Goal: Transaction & Acquisition: Purchase product/service

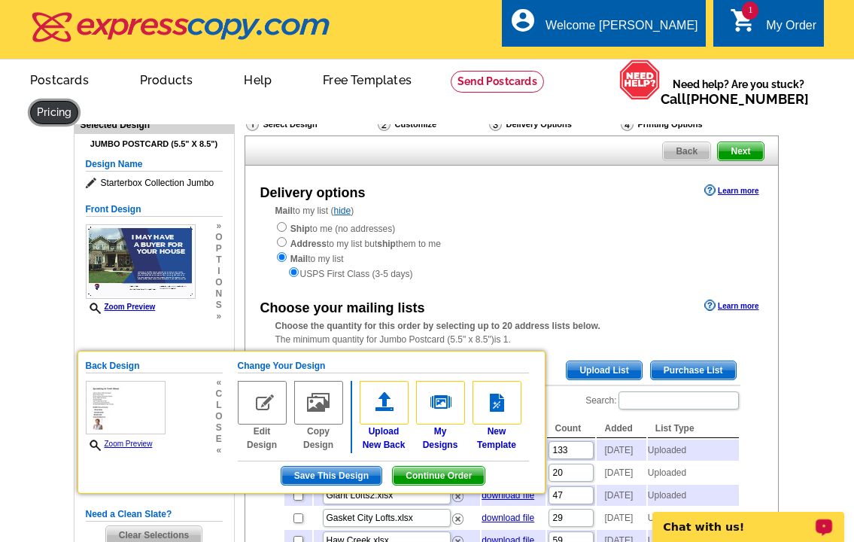
click at [78, 114] on link at bounding box center [54, 112] width 48 height 23
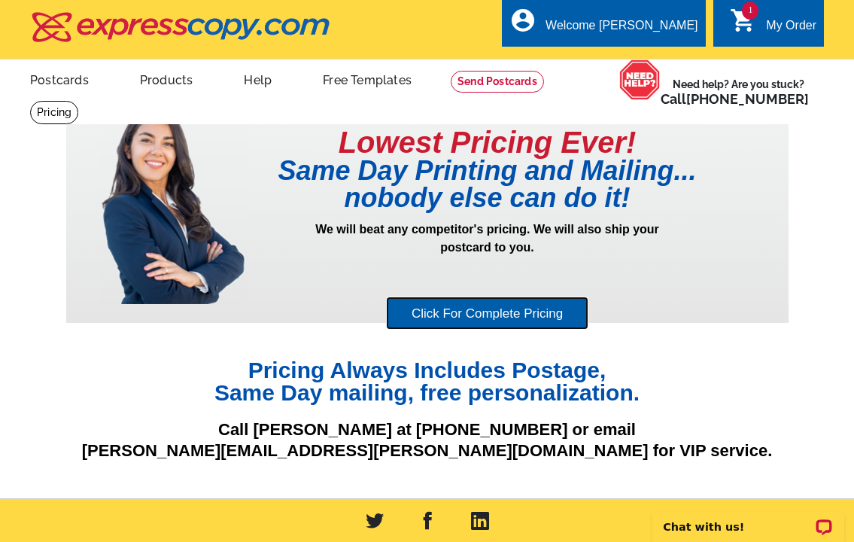
click at [497, 322] on link "Click For Complete Pricing" at bounding box center [487, 314] width 202 height 34
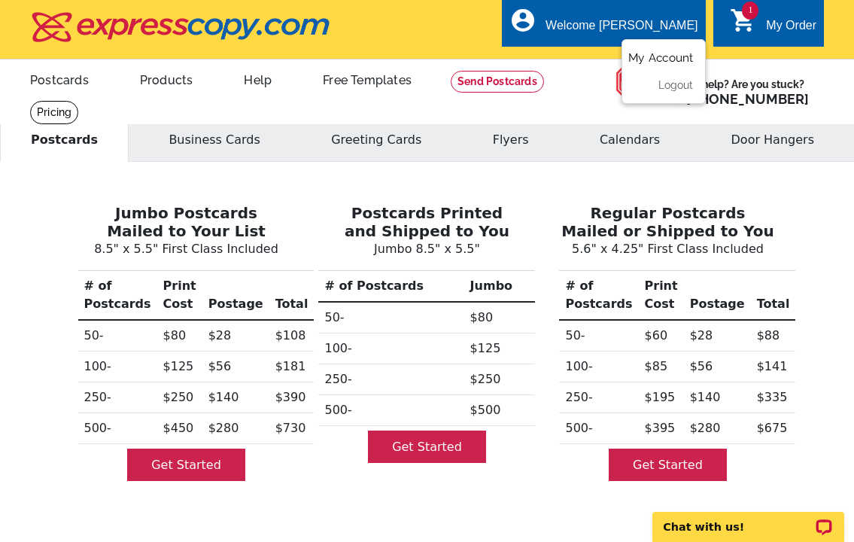
click at [644, 61] on link "My Account" at bounding box center [660, 58] width 65 height 14
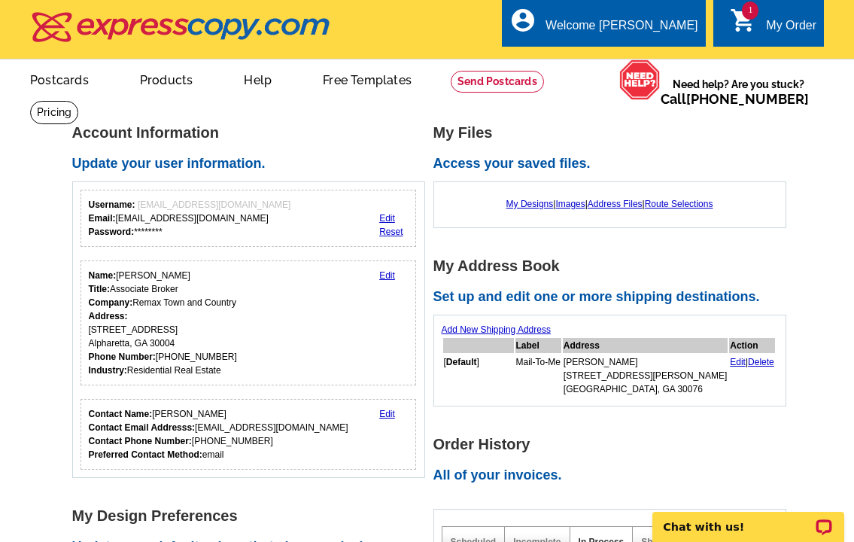
click at [613, 199] on div "My Designs | Images | Address Files | Route Selections" at bounding box center [610, 204] width 336 height 29
click at [730, 362] on link "Edit" at bounding box center [738, 362] width 16 height 11
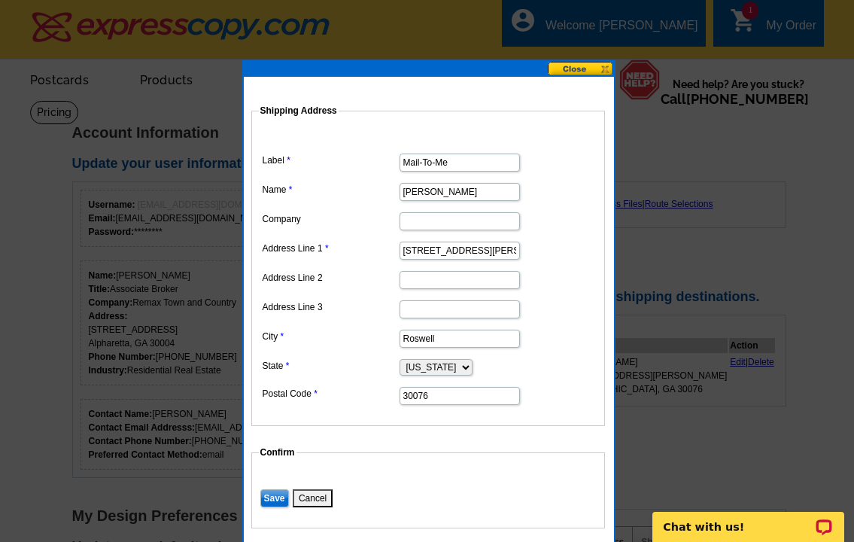
click at [492, 253] on input "[STREET_ADDRESS][PERSON_NAME]" at bounding box center [460, 251] width 120 height 18
type input "5"
type input "1270 Blue Springs Drive, Buckhead, GA, 30625"
type input "Remax Town and Country"
click at [442, 335] on input "Roswell" at bounding box center [460, 339] width 120 height 18
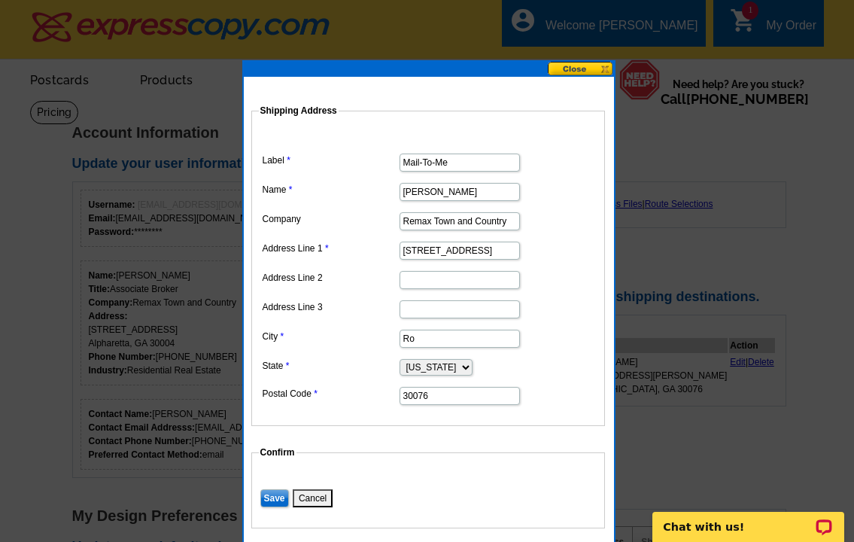
type input "R"
type input "Buckhead"
click at [594, 306] on dd at bounding box center [428, 308] width 339 height 23
click at [445, 395] on input "30076" at bounding box center [460, 396] width 120 height 18
type input "30625"
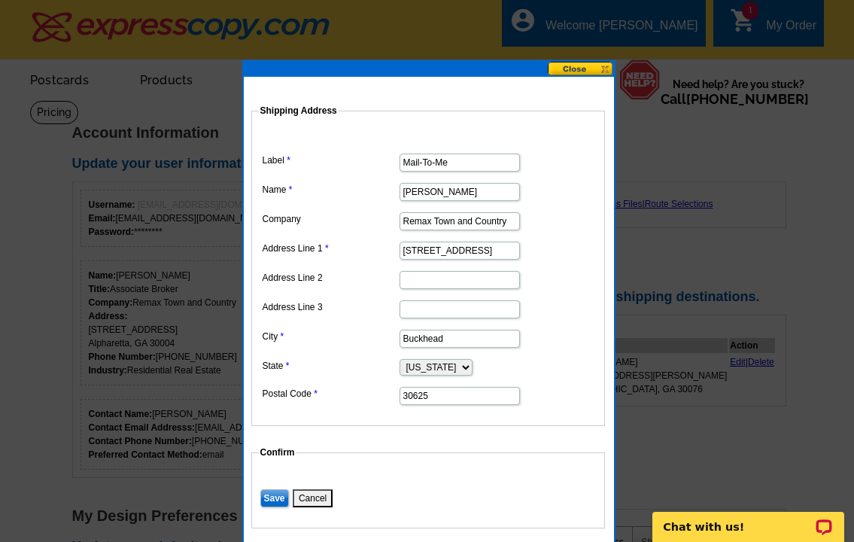
click at [658, 373] on div at bounding box center [427, 271] width 854 height 542
click at [269, 496] on input "Save" at bounding box center [274, 498] width 29 height 18
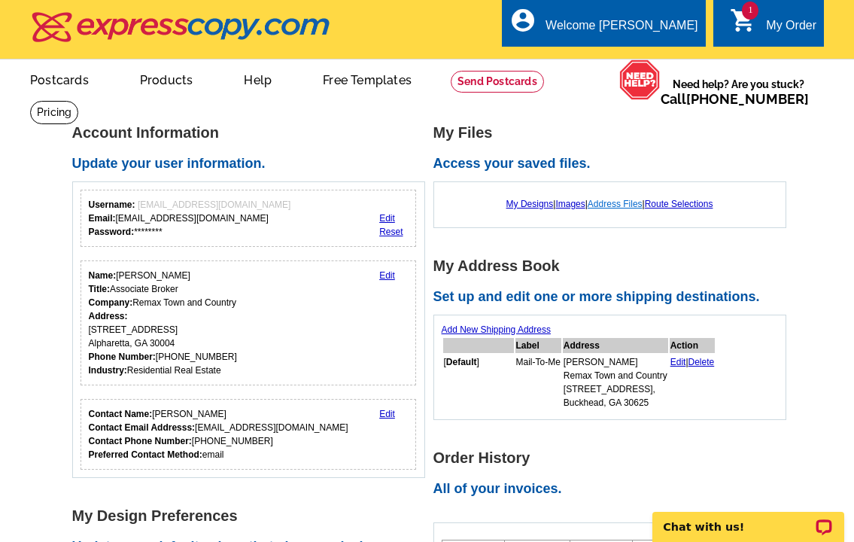
click at [619, 202] on link "Address Files" at bounding box center [615, 204] width 55 height 11
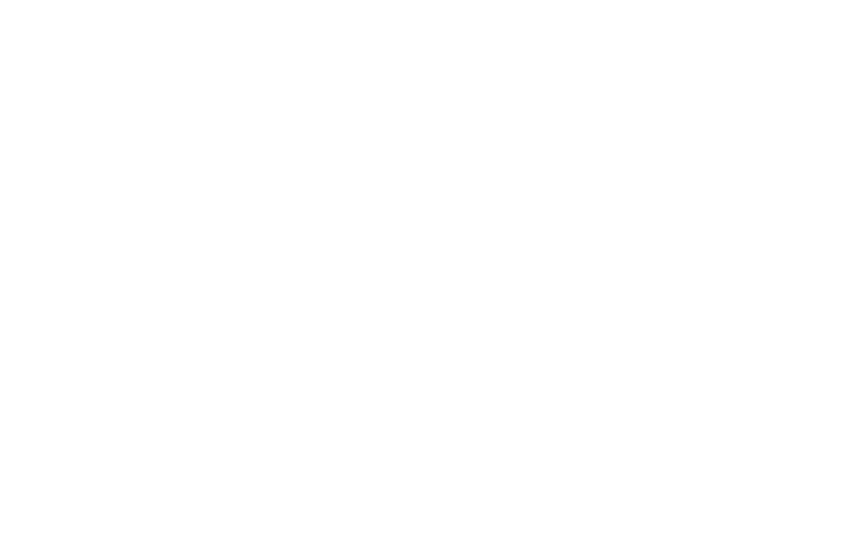
select select "1"
select select "2"
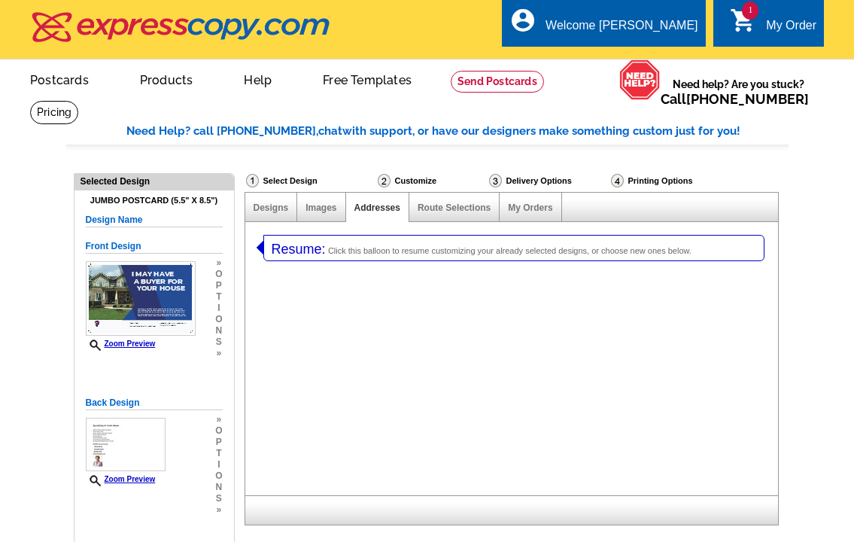
select select "785"
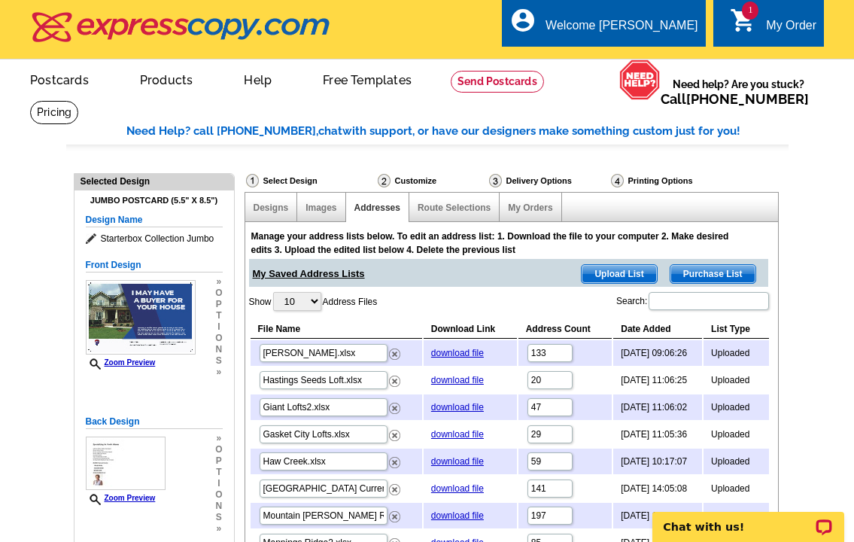
click at [615, 275] on span "Upload List" at bounding box center [619, 274] width 75 height 18
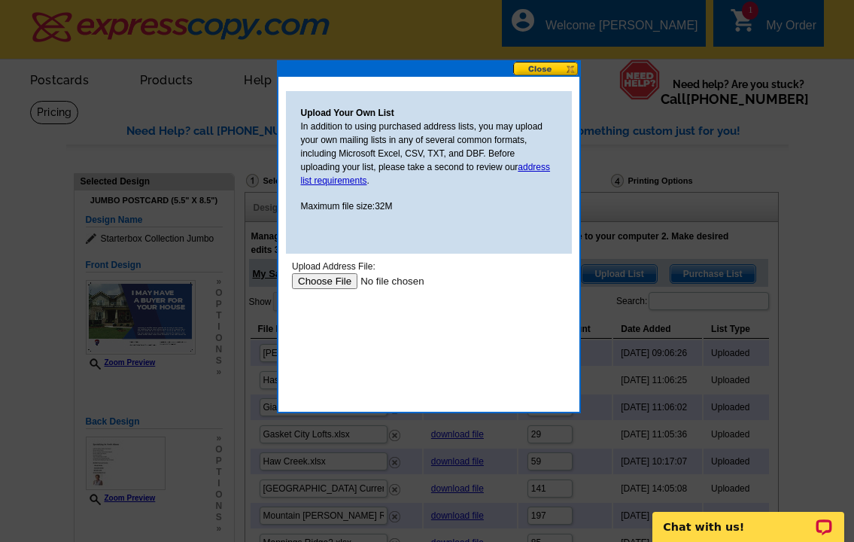
click at [331, 278] on input "file" at bounding box center [386, 281] width 190 height 16
click at [331, 284] on input "file" at bounding box center [386, 281] width 190 height 16
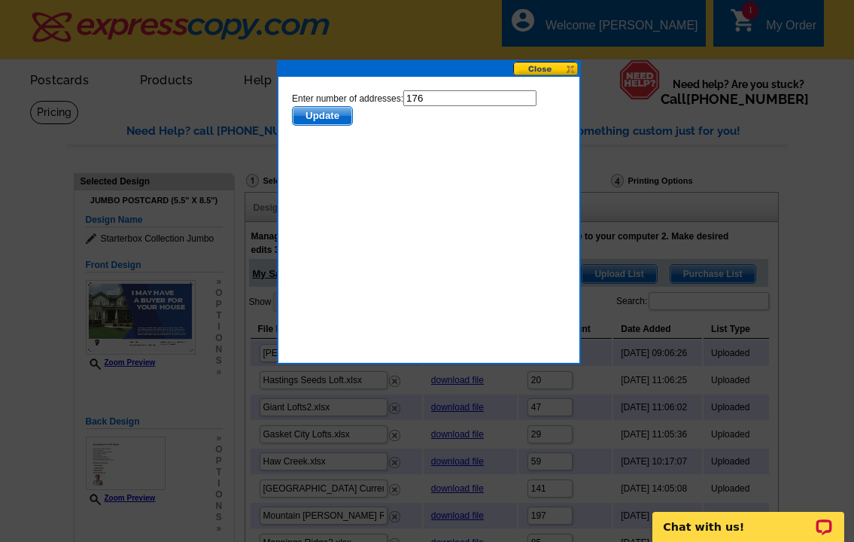
click at [327, 115] on span "Update" at bounding box center [321, 116] width 59 height 18
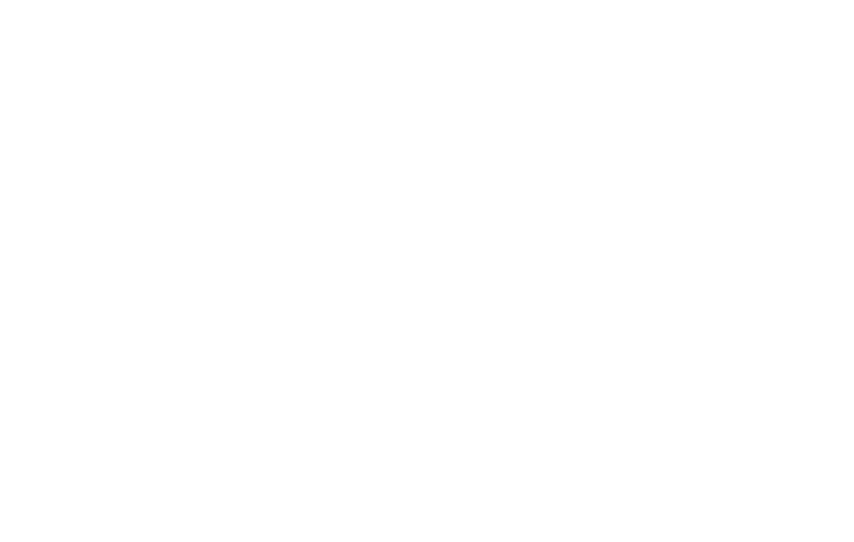
select select "1"
select select "2"
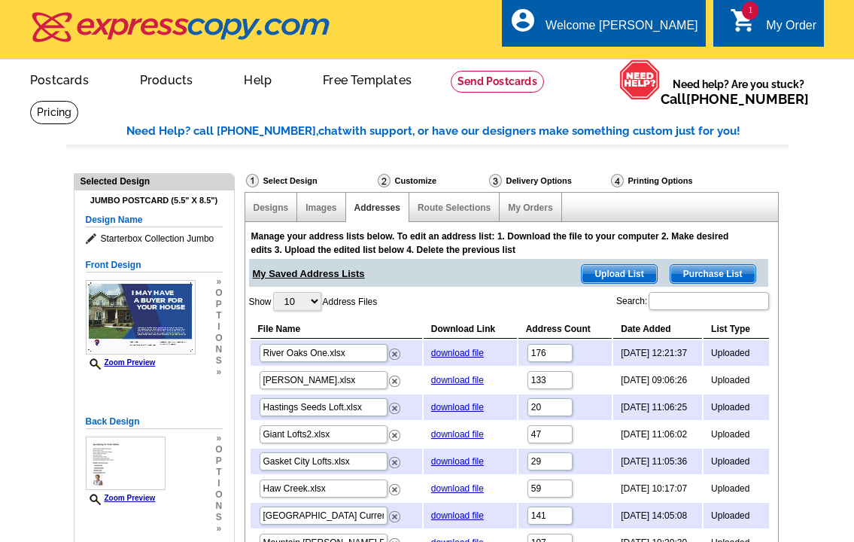
select select "785"
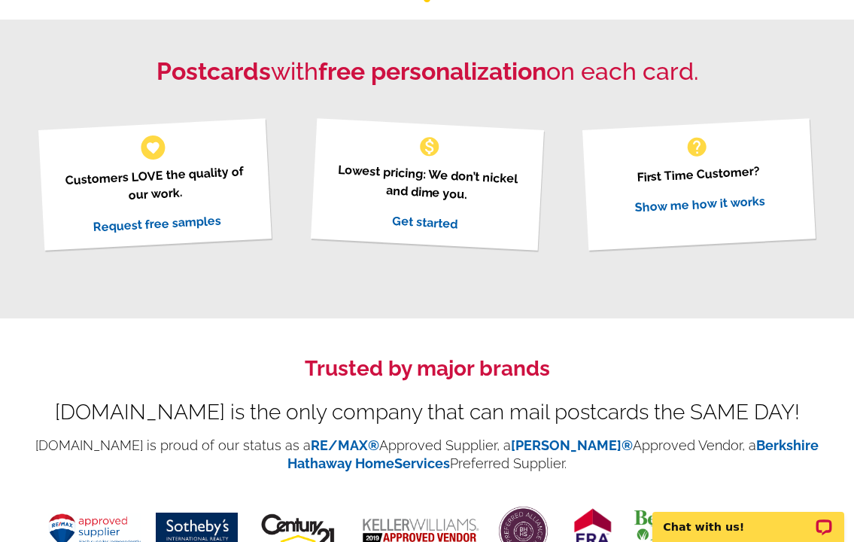
scroll to position [519, 0]
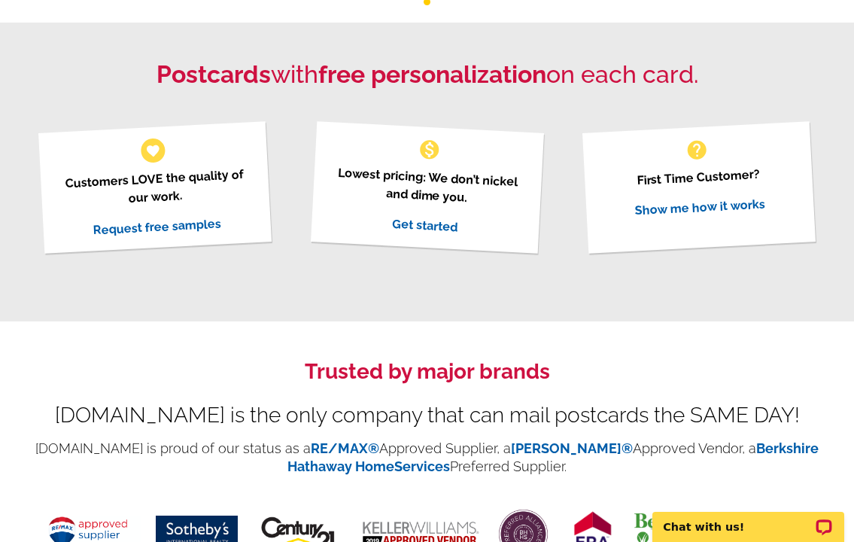
click at [431, 223] on link "Get started" at bounding box center [425, 225] width 66 height 18
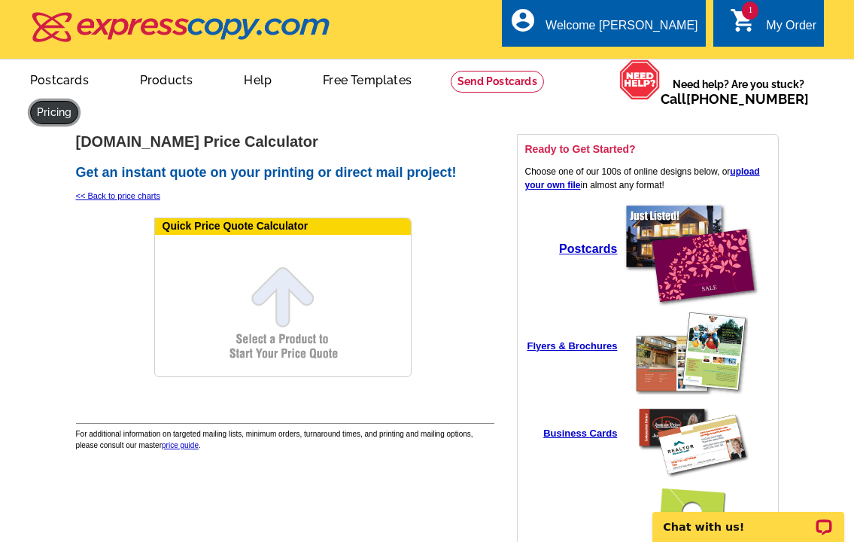
click at [73, 113] on link at bounding box center [54, 112] width 48 height 23
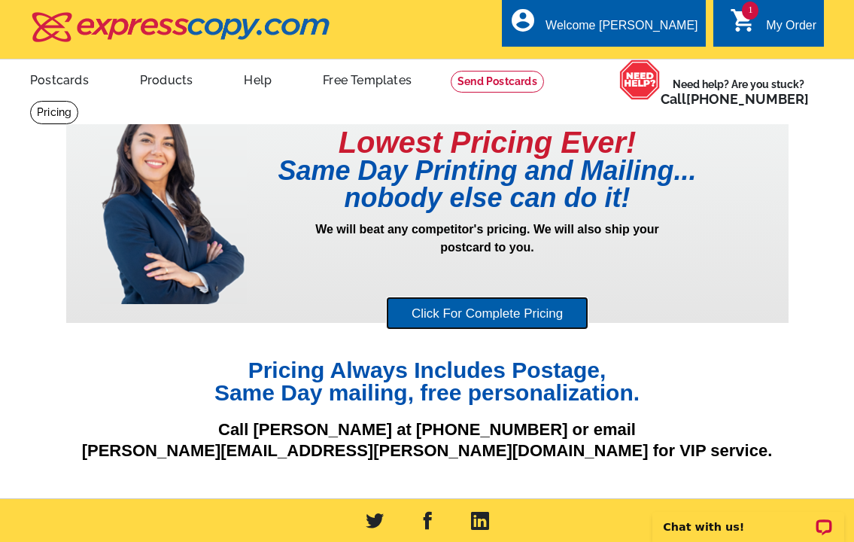
click at [465, 318] on link "Click For Complete Pricing" at bounding box center [487, 314] width 202 height 34
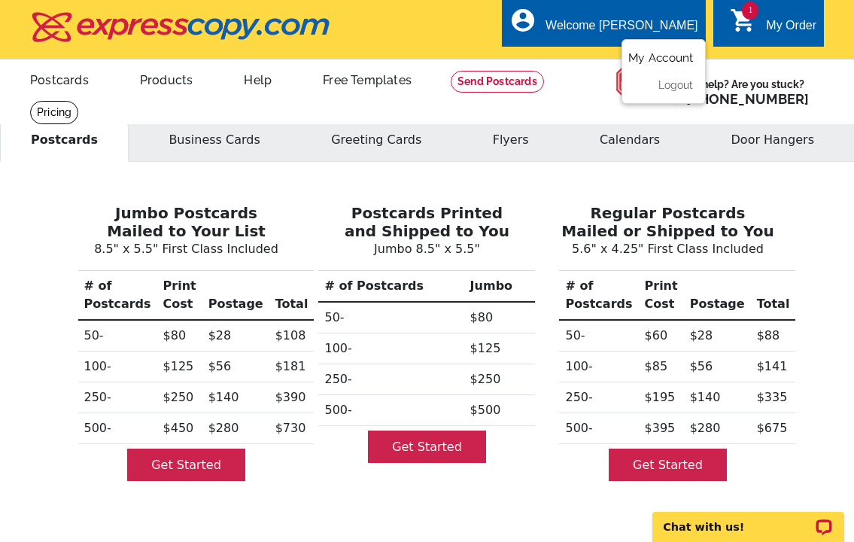
click at [643, 55] on link "My Account" at bounding box center [660, 58] width 65 height 14
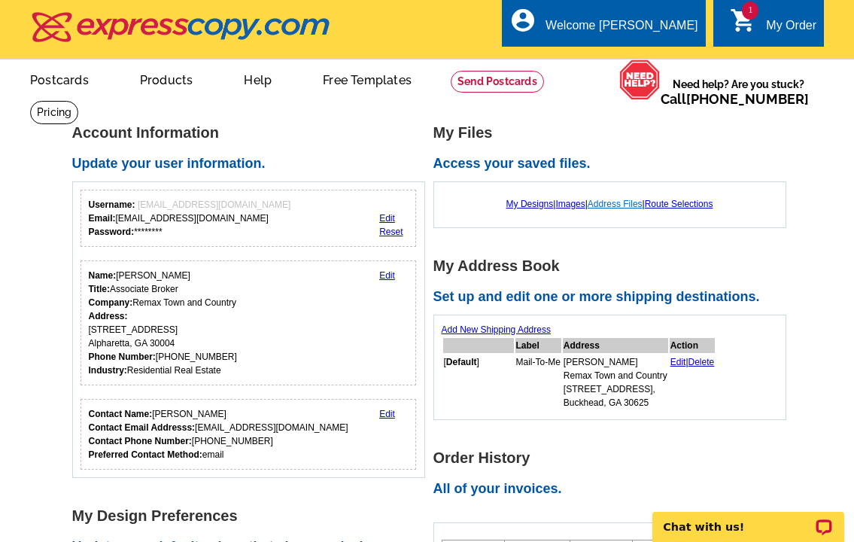
click at [617, 204] on link "Address Files" at bounding box center [615, 204] width 55 height 11
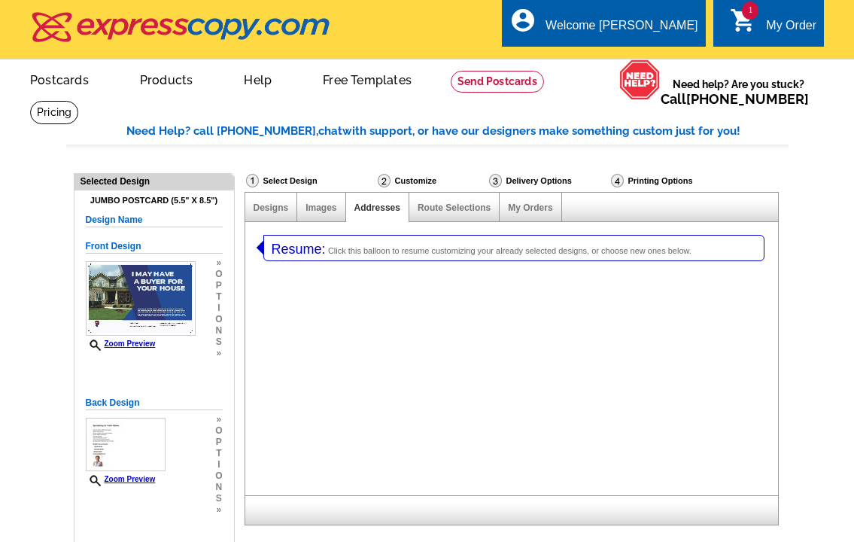
select select "1"
select select "2"
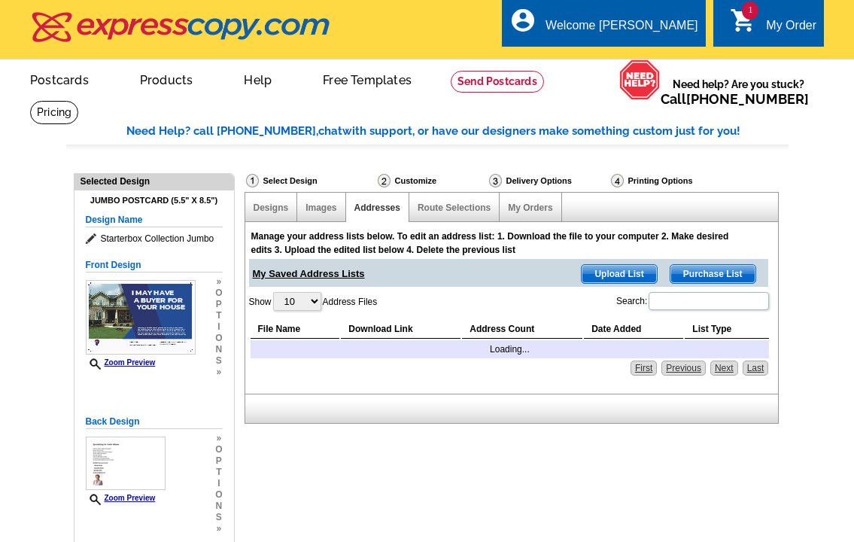
select select "785"
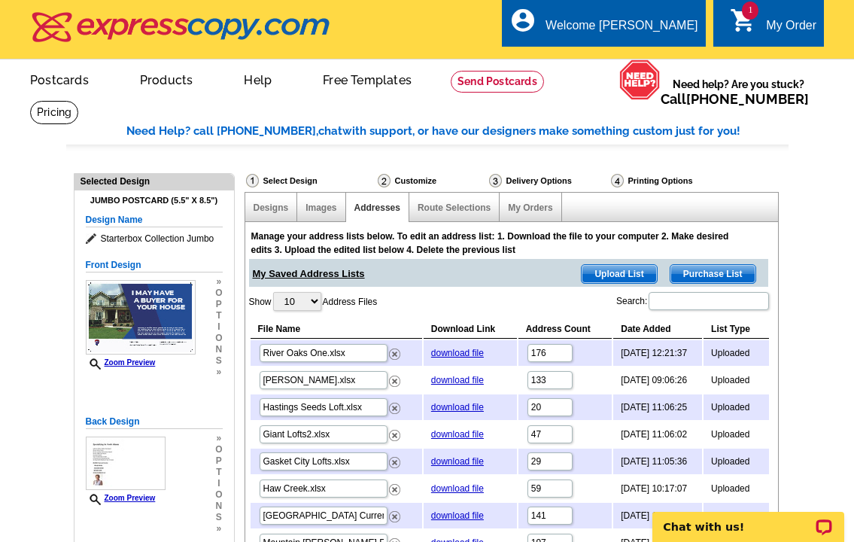
click at [620, 271] on span "Upload List" at bounding box center [619, 274] width 75 height 18
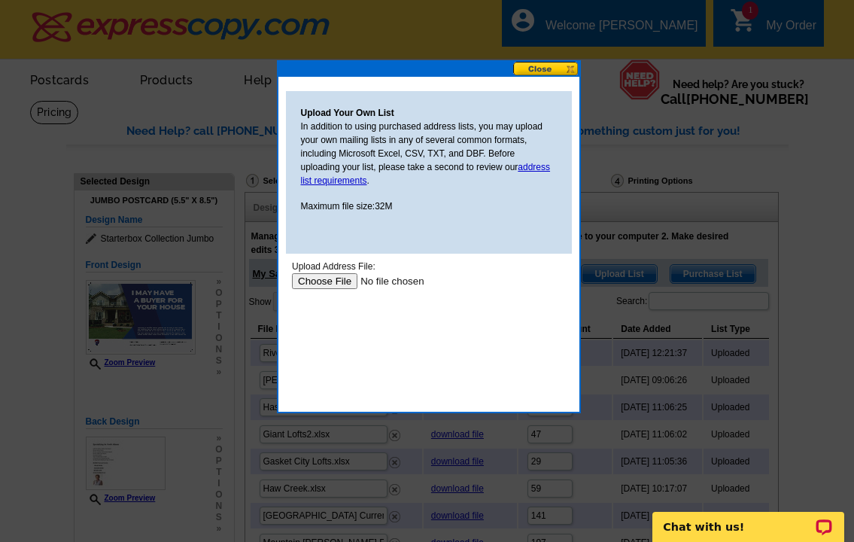
click at [327, 278] on input "file" at bounding box center [386, 281] width 190 height 16
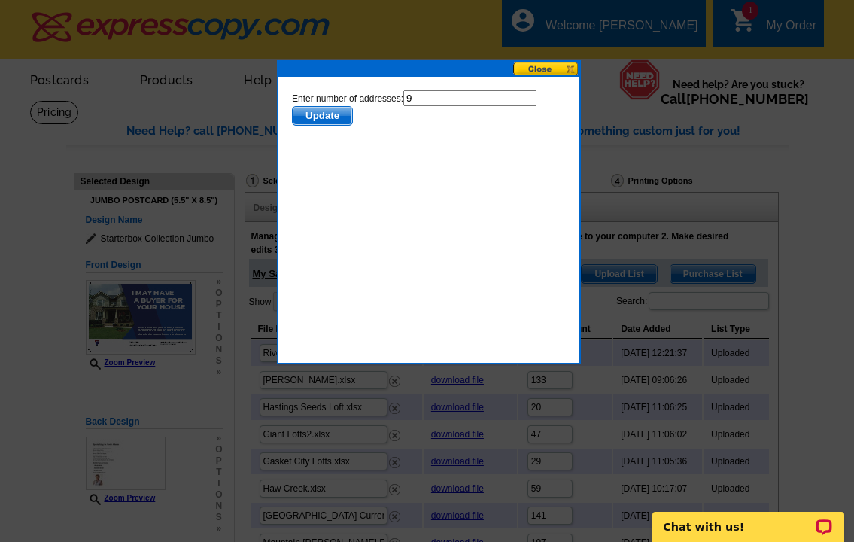
click at [325, 113] on span "Update" at bounding box center [321, 116] width 59 height 18
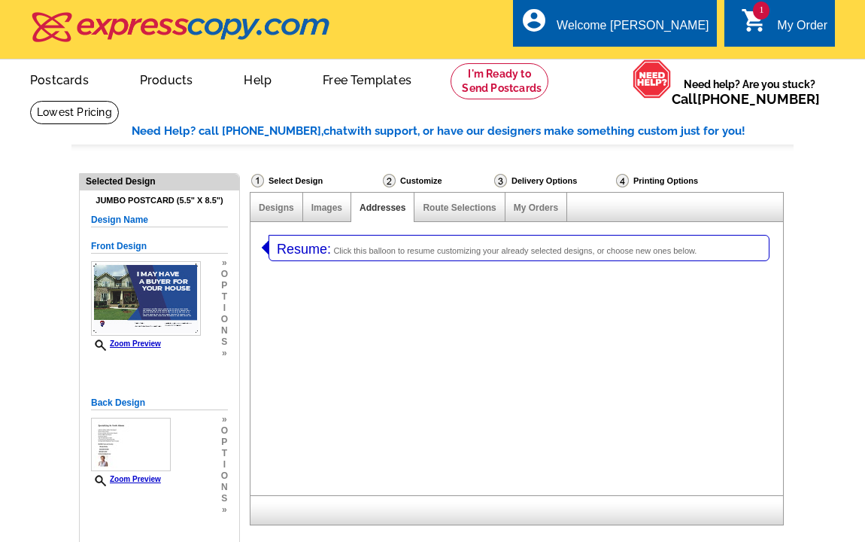
select select "1"
select select "2"
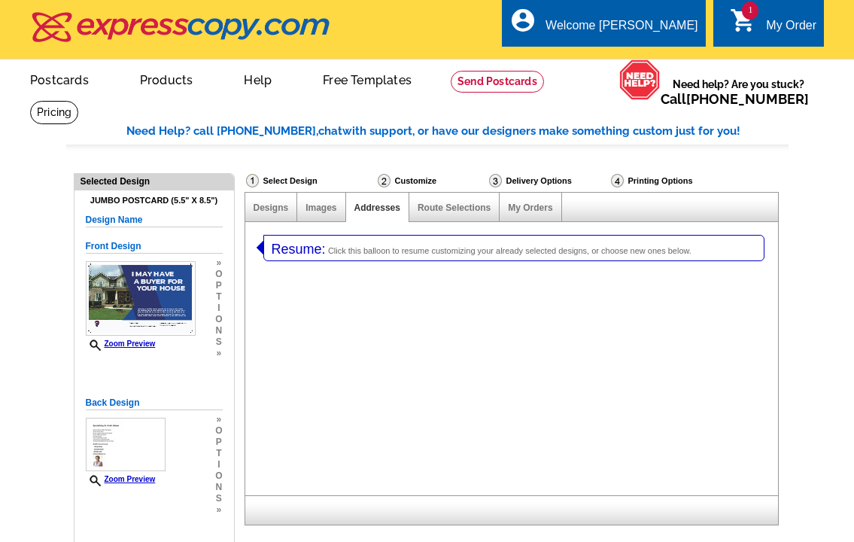
select select "785"
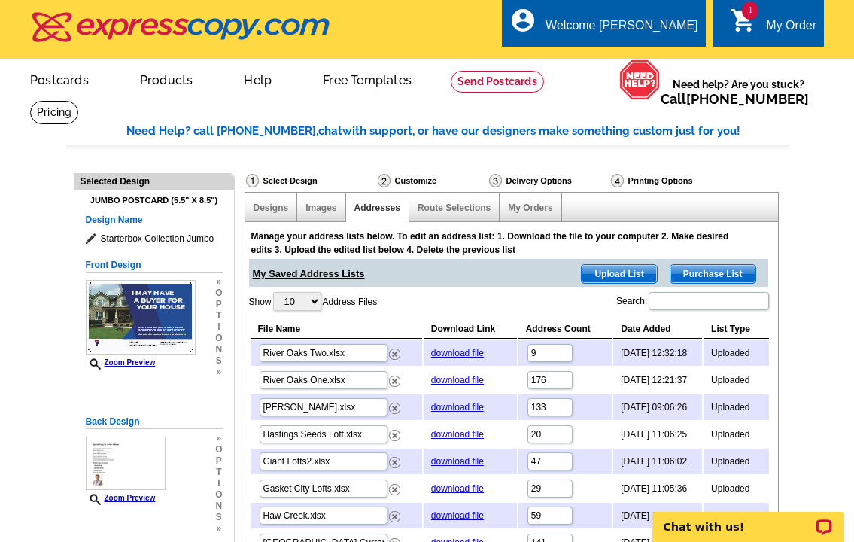
click at [625, 275] on span "Upload List" at bounding box center [619, 274] width 75 height 18
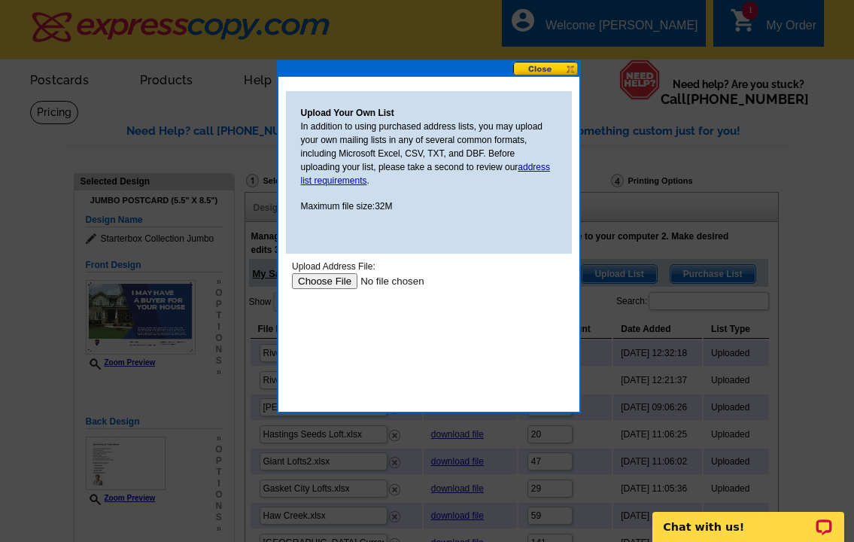
click at [317, 281] on input "file" at bounding box center [386, 281] width 190 height 16
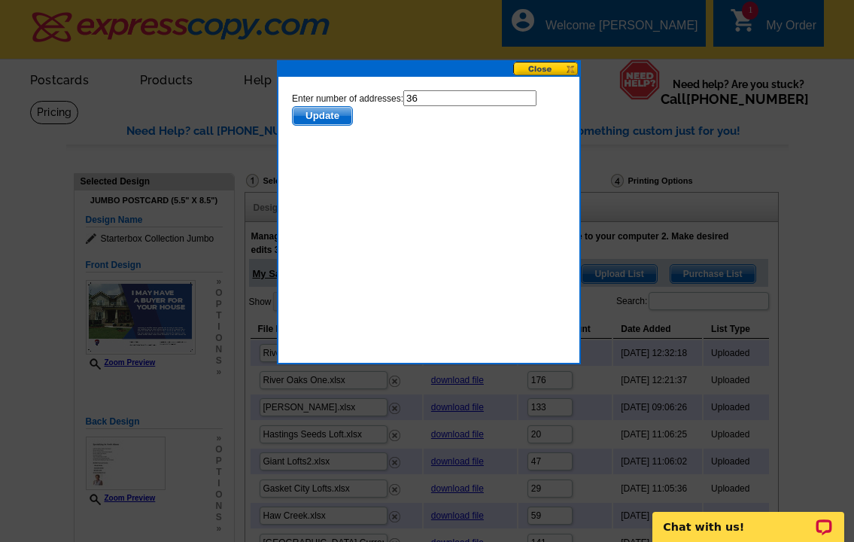
click at [312, 115] on span "Update" at bounding box center [321, 116] width 59 height 18
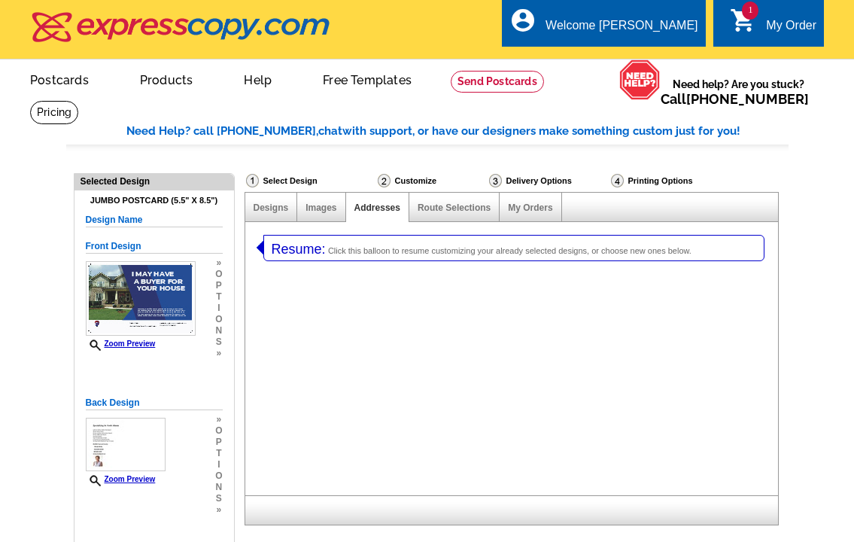
select select "1"
select select "2"
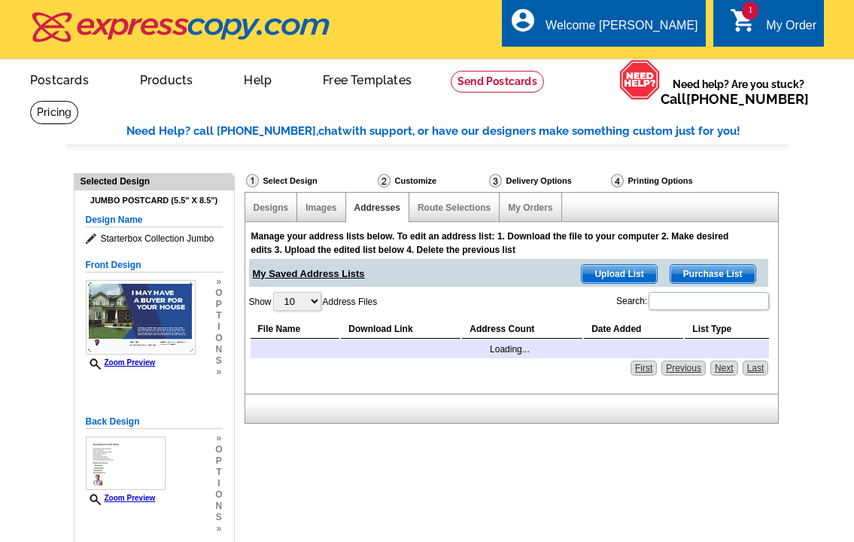
select select "785"
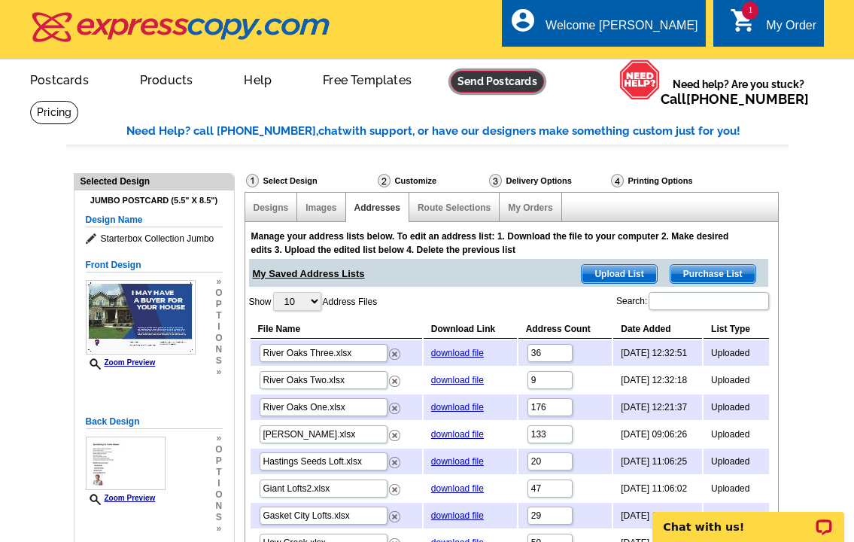
click at [497, 83] on link at bounding box center [497, 82] width 93 height 22
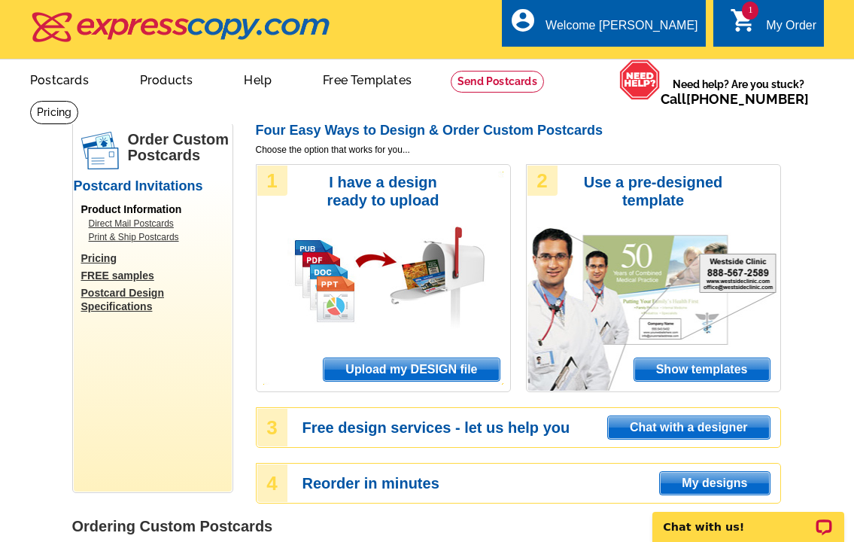
click at [397, 370] on span "Upload my DESIGN file" at bounding box center [411, 369] width 175 height 23
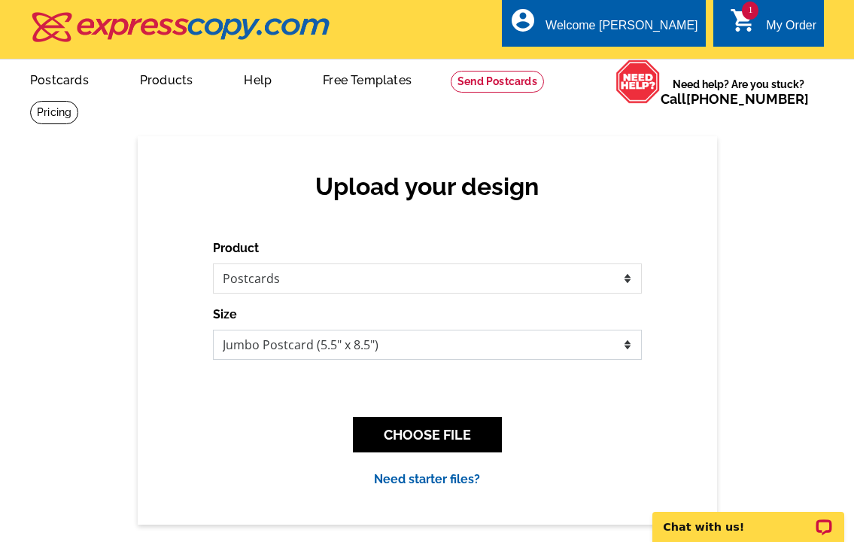
click at [628, 342] on select "Jumbo Postcard (5.5" x 8.5") Regular Postcard (4.25" x 5.6") Panoramic Postcard…" at bounding box center [427, 345] width 429 height 30
click at [727, 394] on div "Upload your design Product Please select the type of file... Postcards Business…" at bounding box center [427, 330] width 854 height 388
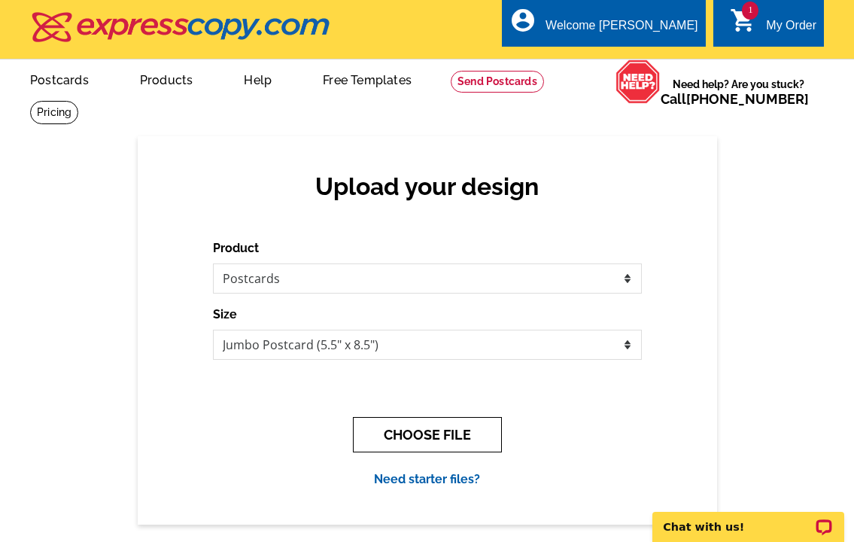
click at [433, 438] on button "CHOOSE FILE" at bounding box center [427, 434] width 149 height 35
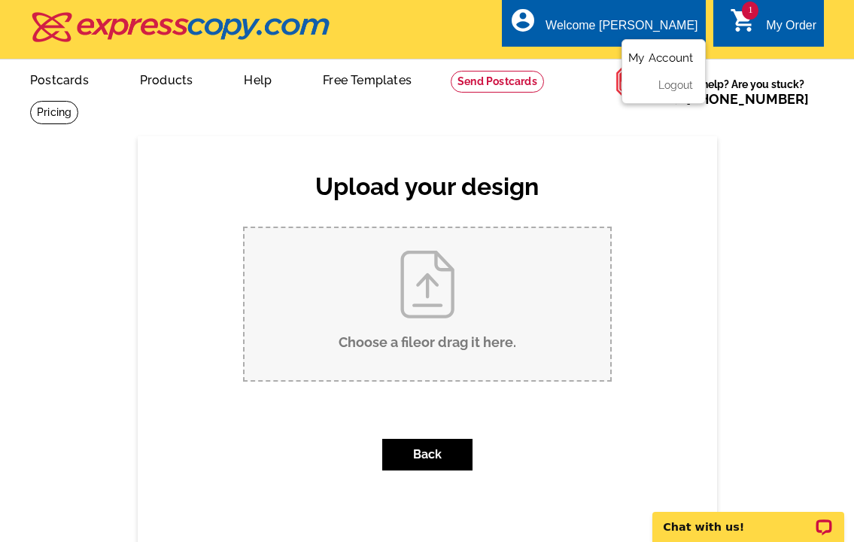
click at [641, 56] on link "My Account" at bounding box center [660, 58] width 65 height 14
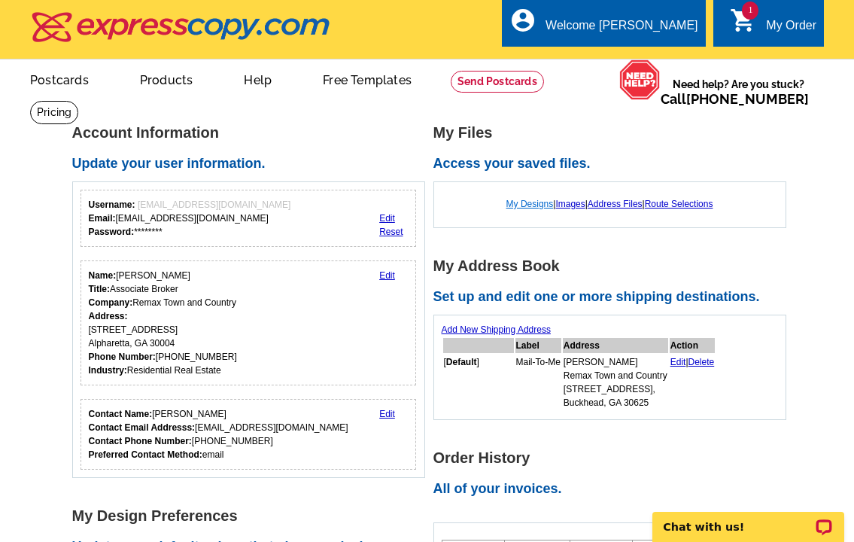
click at [531, 204] on link "My Designs" at bounding box center [529, 204] width 47 height 11
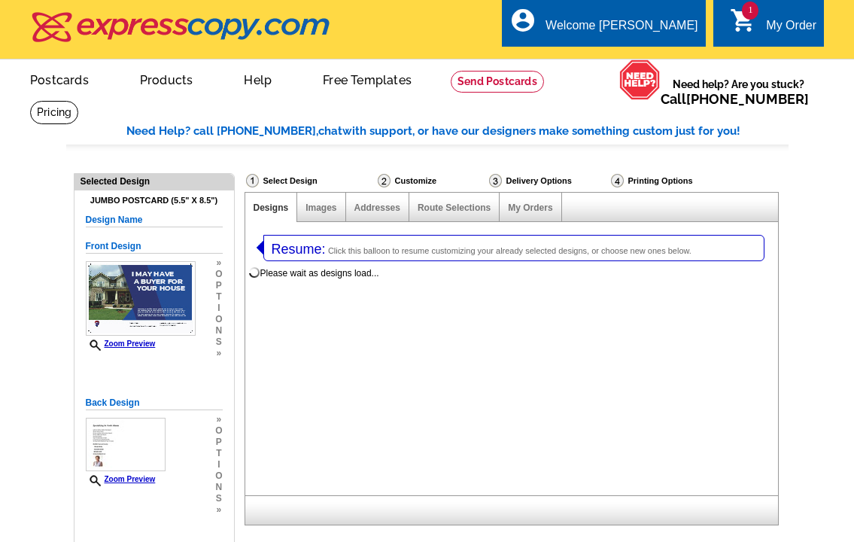
select select "1"
select select "2"
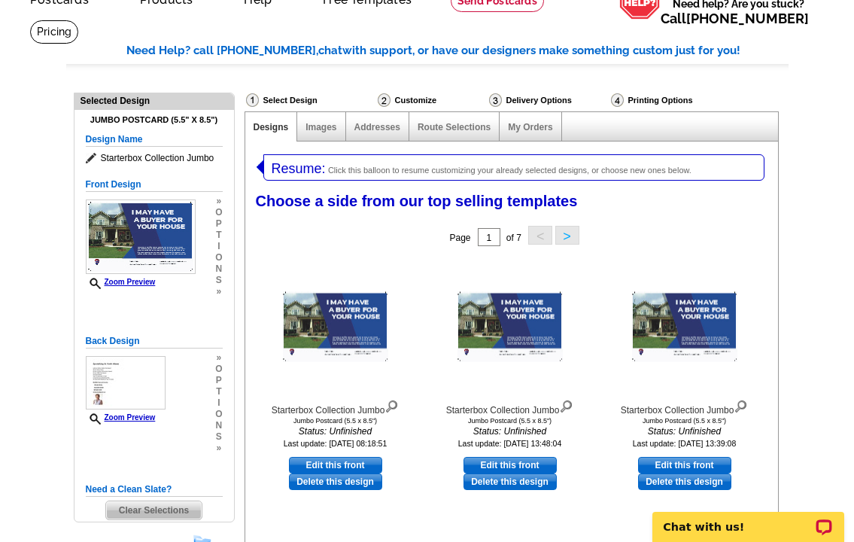
scroll to position [81, 0]
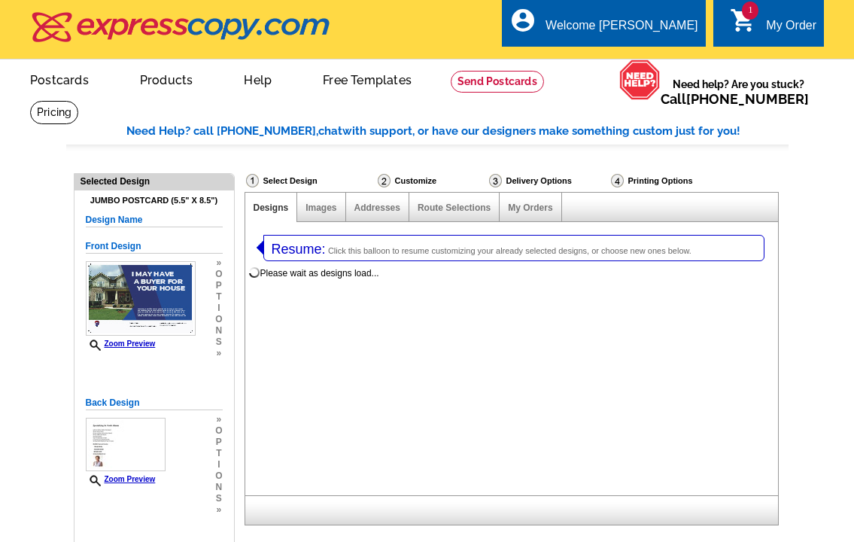
select select "1"
select select "2"
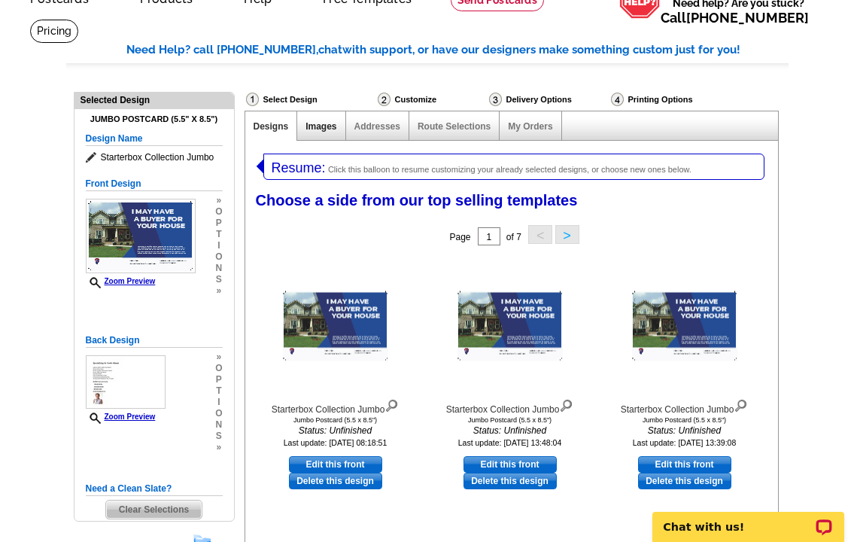
click at [326, 124] on link "Images" at bounding box center [321, 126] width 31 height 11
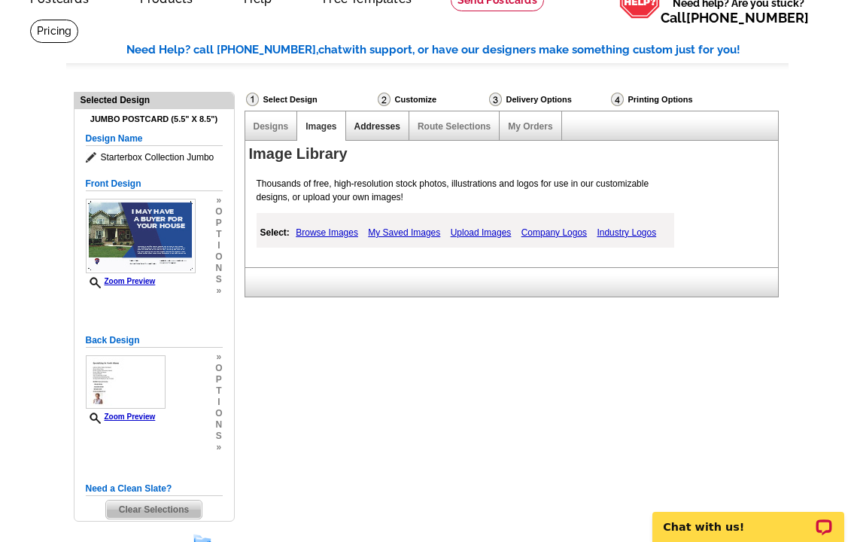
click at [377, 126] on link "Addresses" at bounding box center [377, 126] width 46 height 11
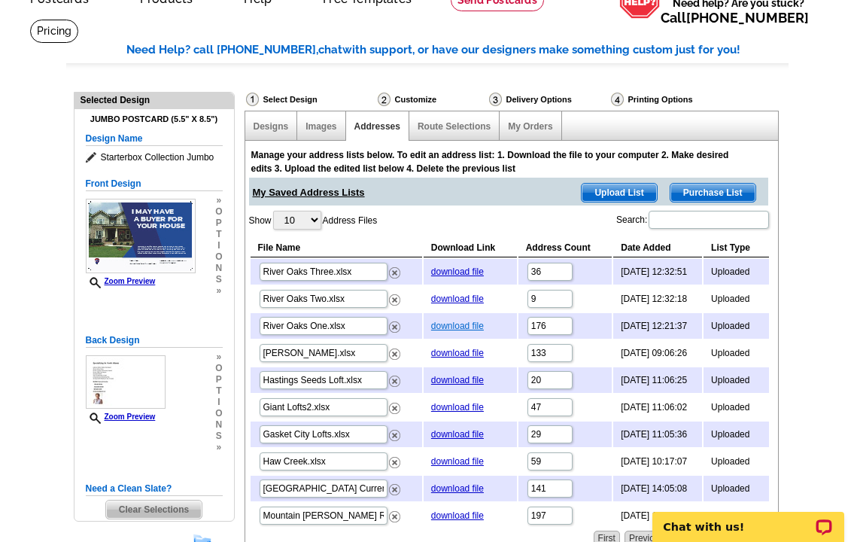
click at [458, 324] on link "download file" at bounding box center [457, 326] width 53 height 11
click at [406, 35] on ul "picture_in_picture Postcards store_mall_directory Products keyboard_arrow_down …" at bounding box center [290, 10] width 568 height 65
click at [446, 123] on link "Route Selections" at bounding box center [454, 126] width 73 height 11
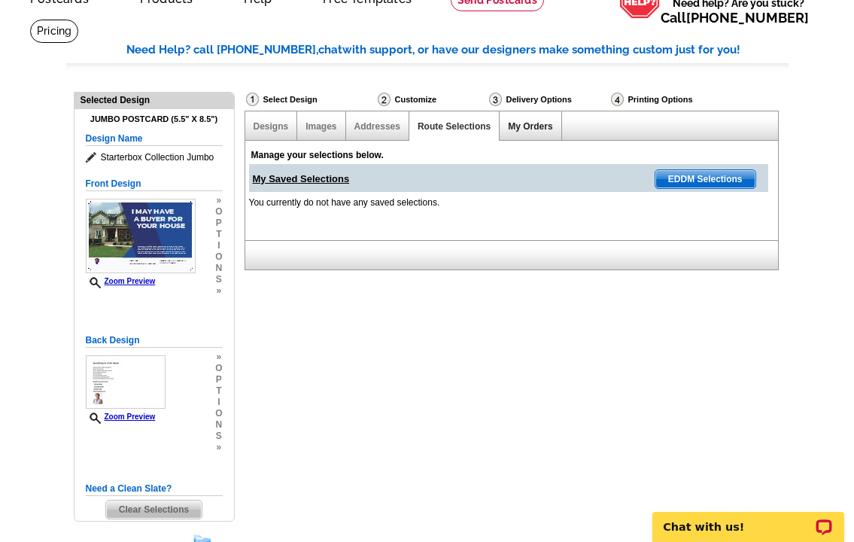
click at [528, 124] on link "My Orders" at bounding box center [530, 126] width 44 height 11
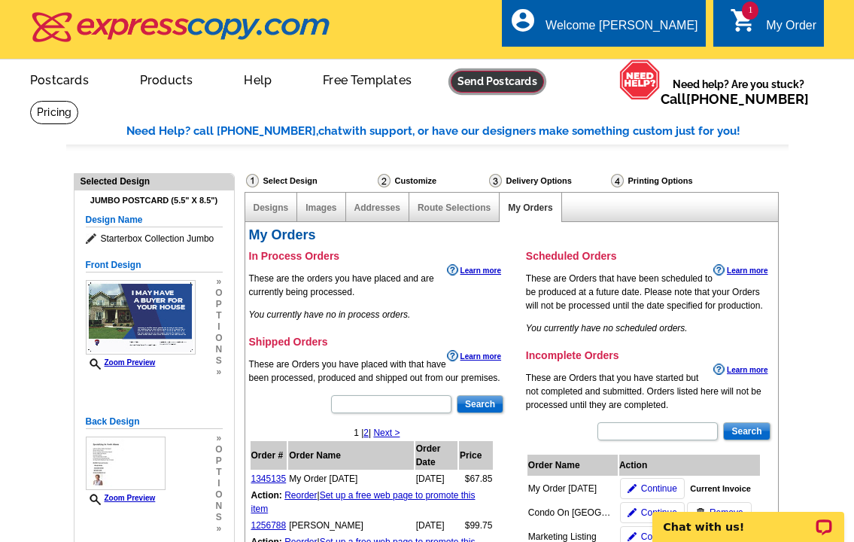
click at [485, 81] on link at bounding box center [497, 82] width 93 height 22
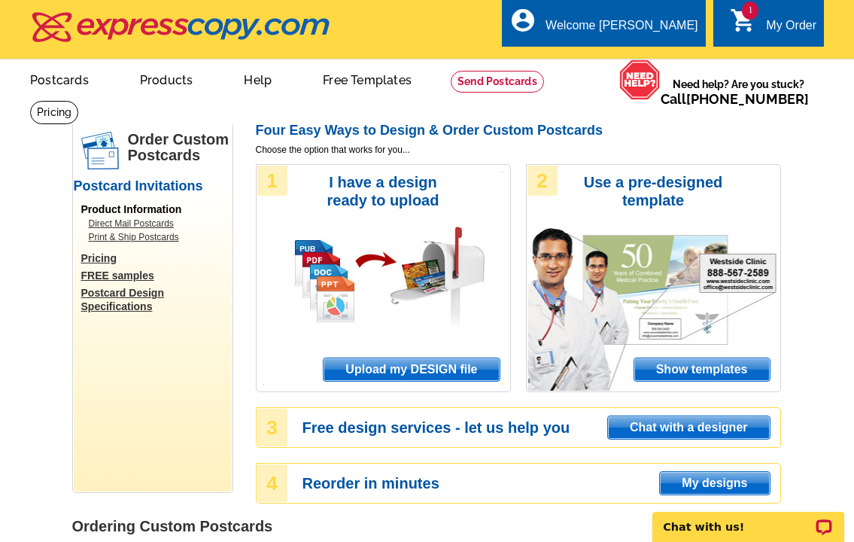
click at [390, 371] on span "Upload my DESIGN file" at bounding box center [411, 369] width 175 height 23
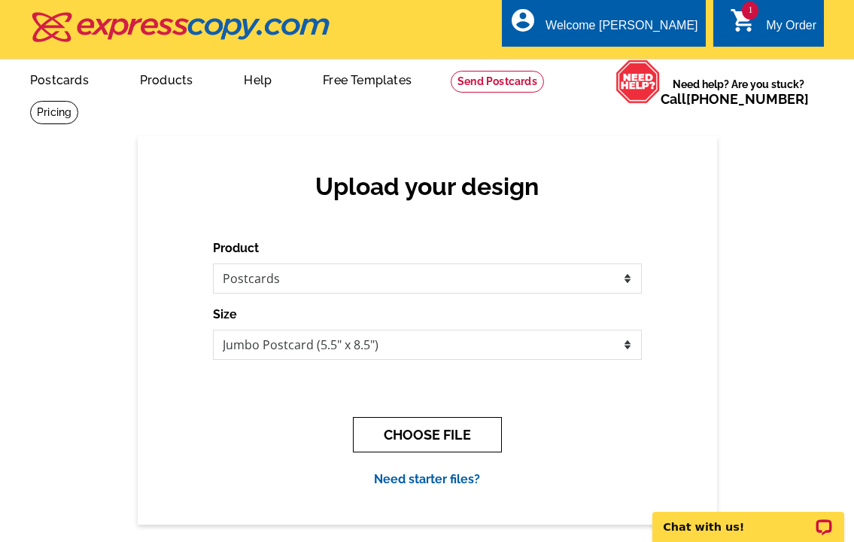
click at [404, 430] on button "CHOOSE FILE" at bounding box center [427, 434] width 149 height 35
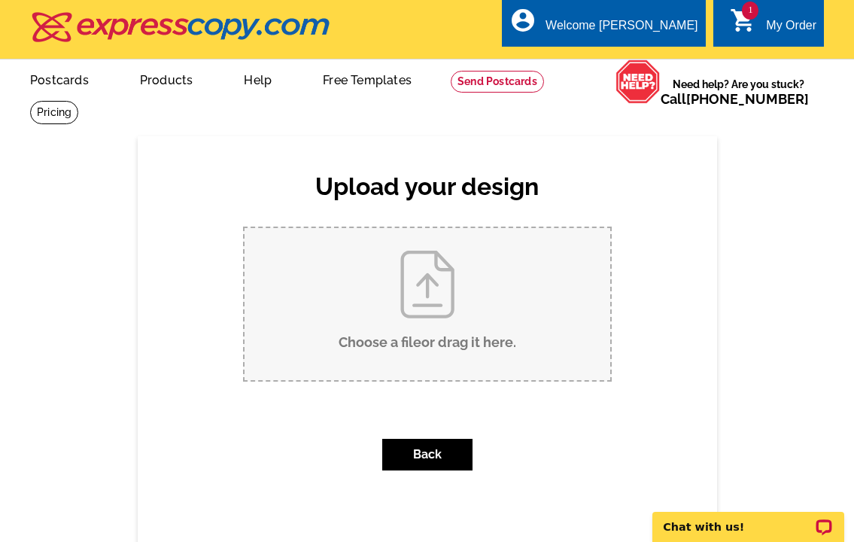
click at [415, 301] on input "Choose a file or drag it here ." at bounding box center [428, 304] width 366 height 152
click at [783, 24] on div "My Order" at bounding box center [791, 29] width 50 height 21
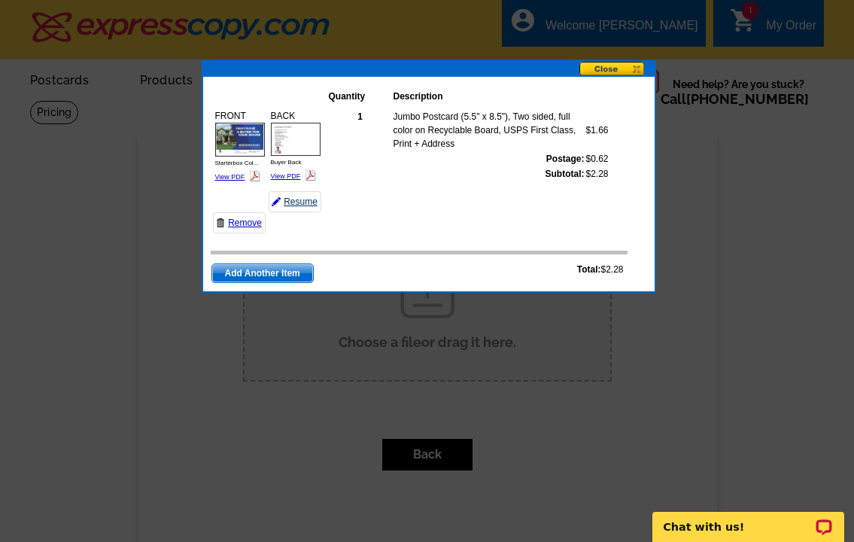
click at [308, 199] on link "Resume" at bounding box center [295, 201] width 53 height 21
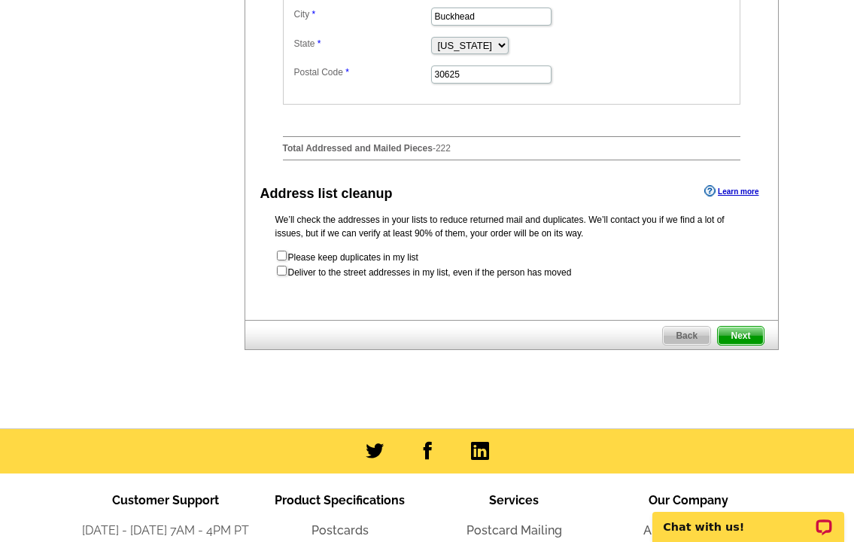
scroll to position [747, 0]
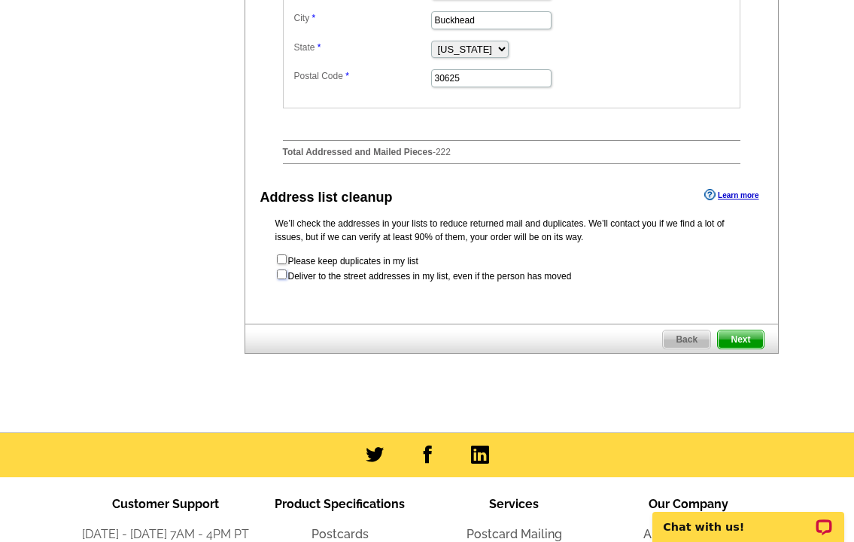
click at [281, 279] on input "checkbox" at bounding box center [282, 274] width 10 height 10
checkbox input "true"
radio input "true"
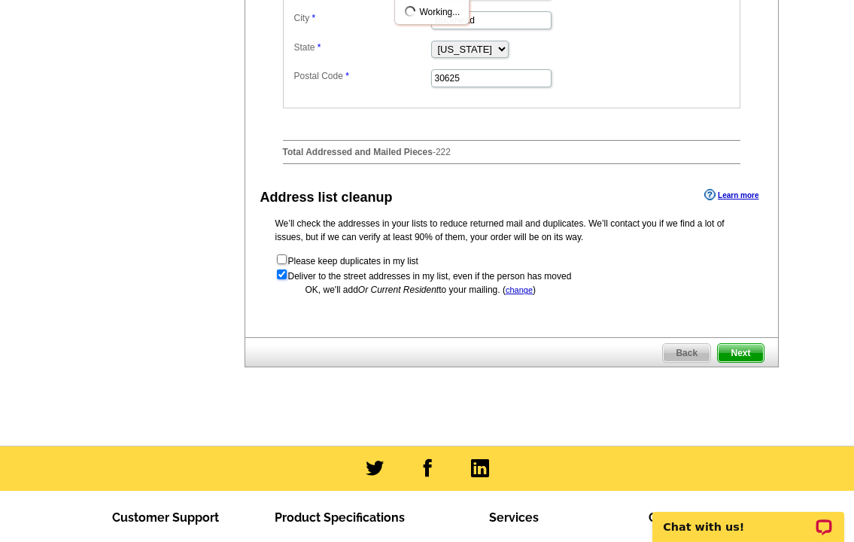
scroll to position [0, 0]
click at [742, 362] on span "Next" at bounding box center [740, 353] width 45 height 18
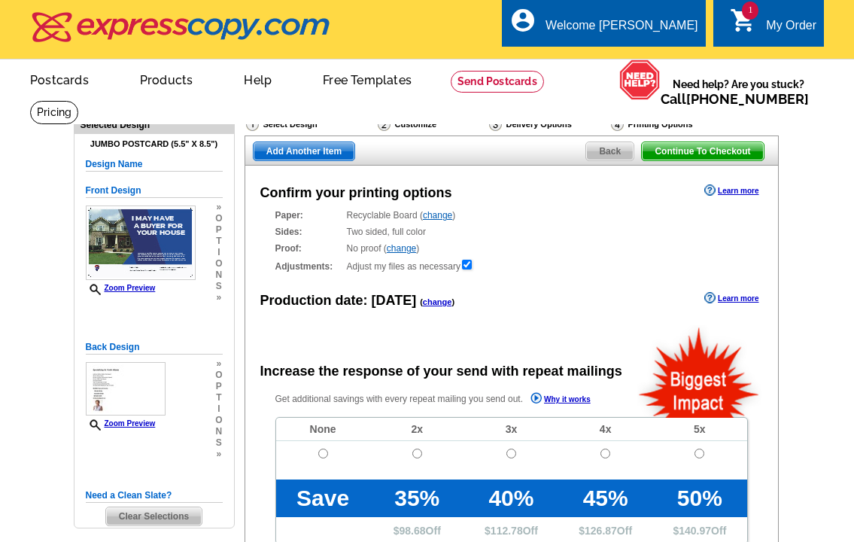
radio input "false"
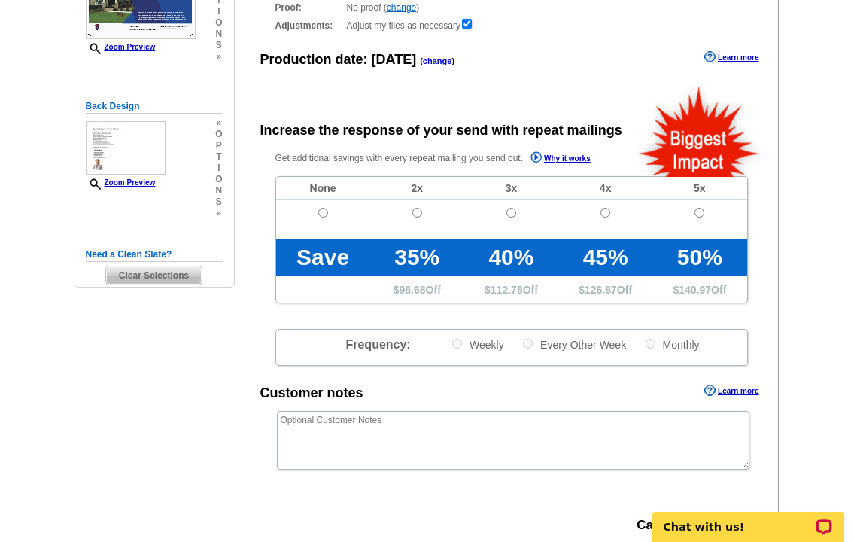
scroll to position [271, 0]
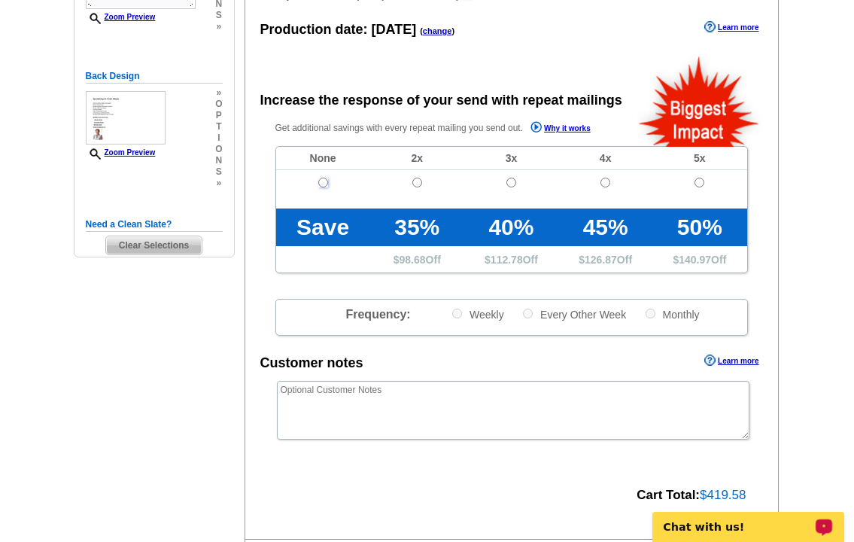
click at [321, 184] on input "radio" at bounding box center [323, 183] width 10 height 10
radio input "true"
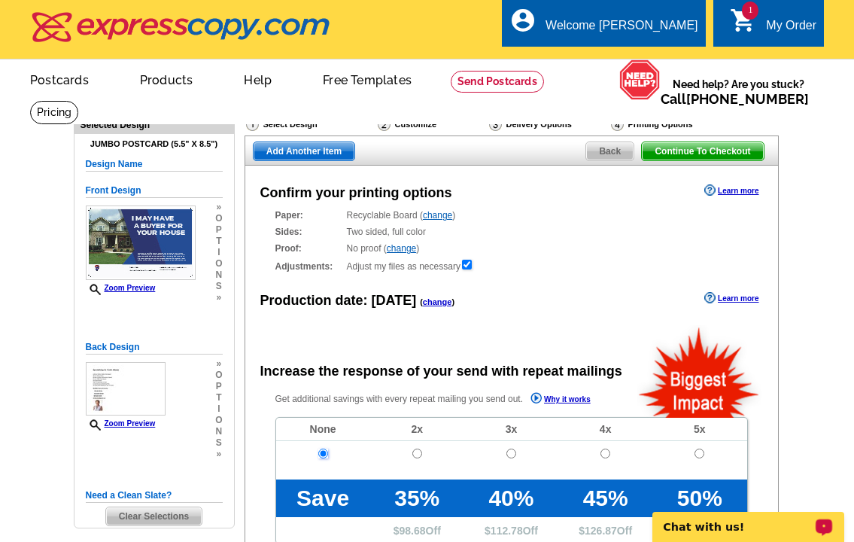
scroll to position [0, 0]
